Goal: Task Accomplishment & Management: Use online tool/utility

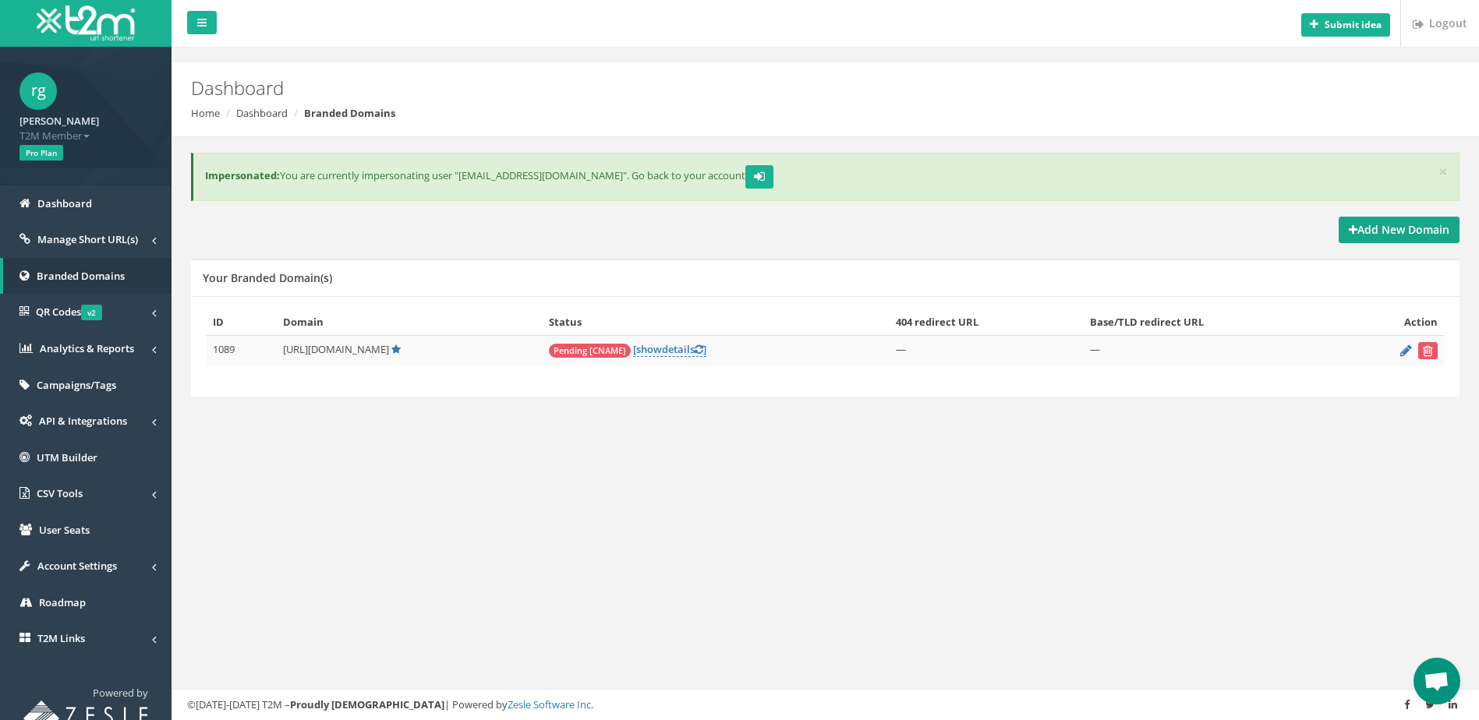
click at [1418, 225] on strong "Add New Domain" at bounding box center [1399, 229] width 101 height 15
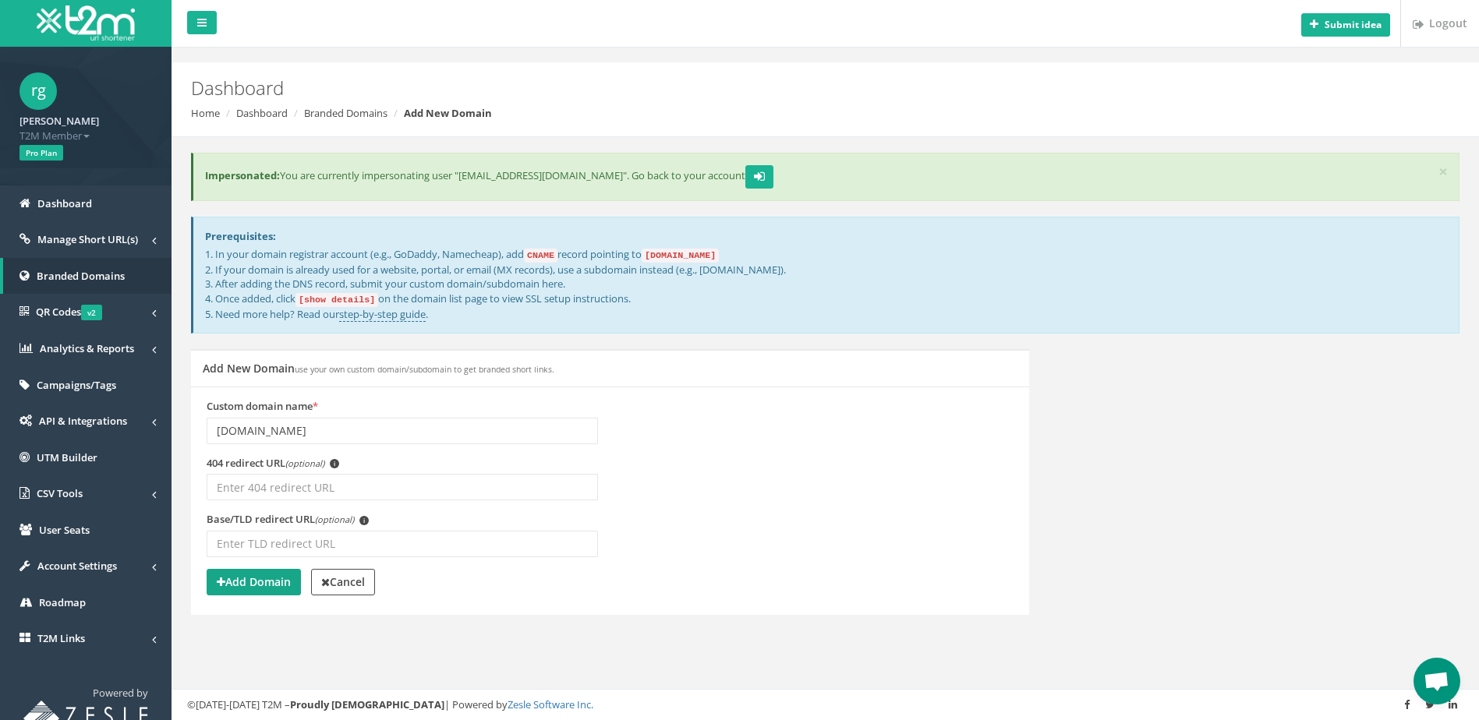
type input "[DOMAIN_NAME]"
click at [259, 583] on strong "Add Domain" at bounding box center [254, 582] width 74 height 15
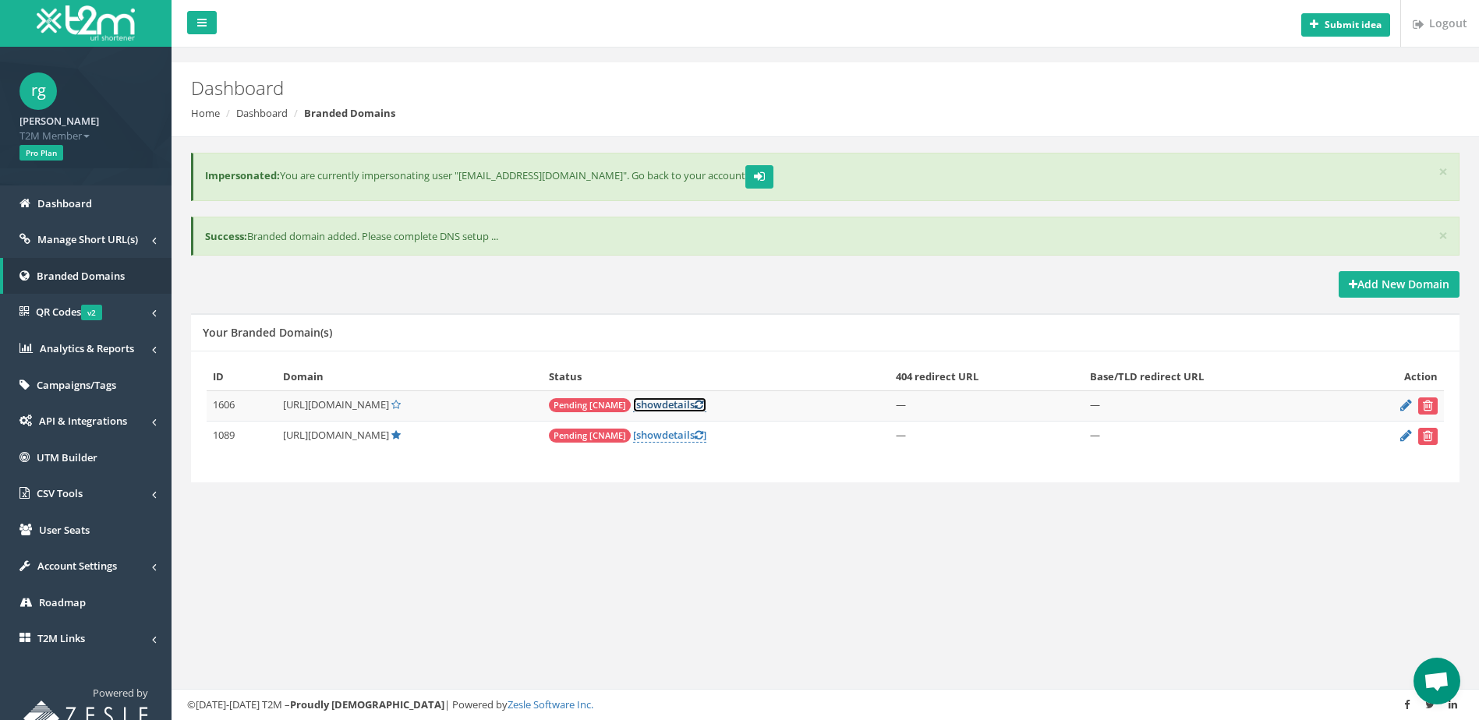
click at [654, 404] on link "[ show details ]" at bounding box center [669, 405] width 73 height 15
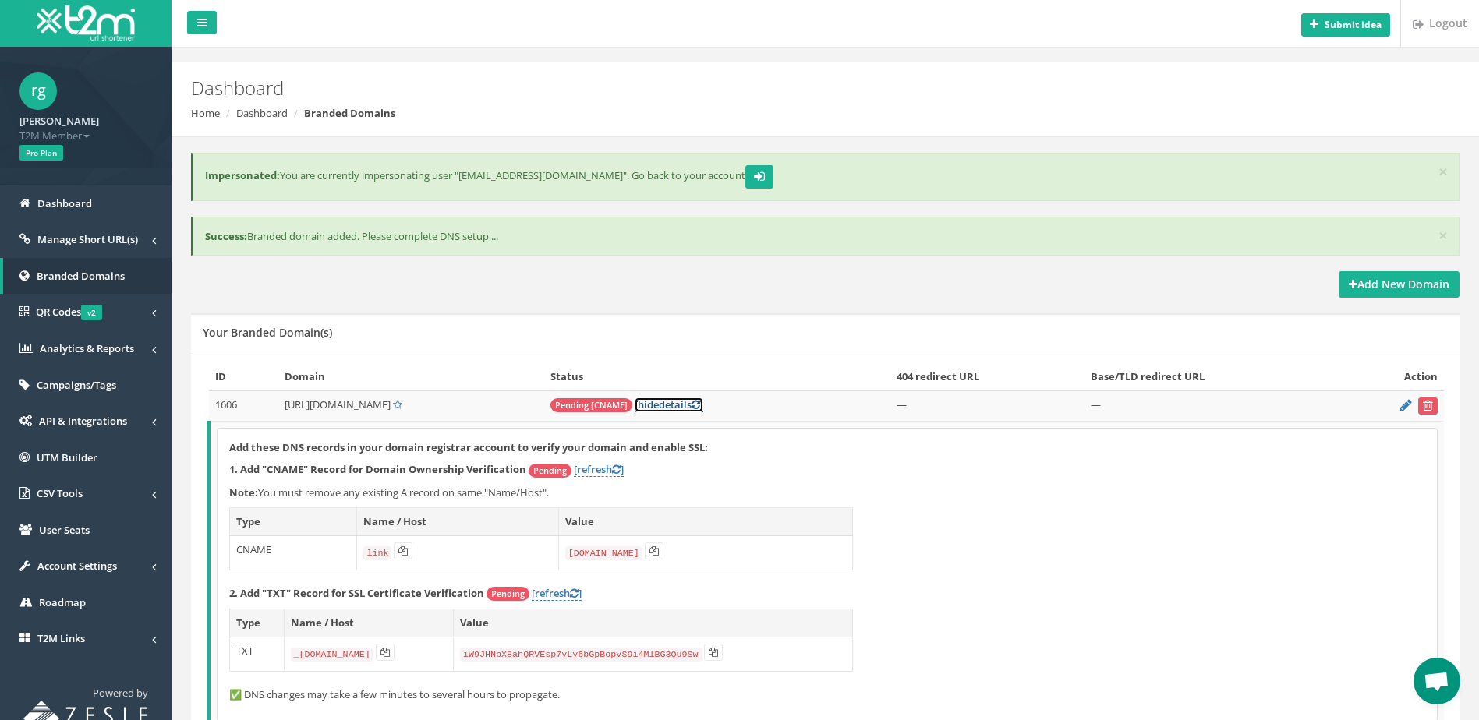
click at [670, 403] on link "[ hide details ]" at bounding box center [669, 405] width 69 height 15
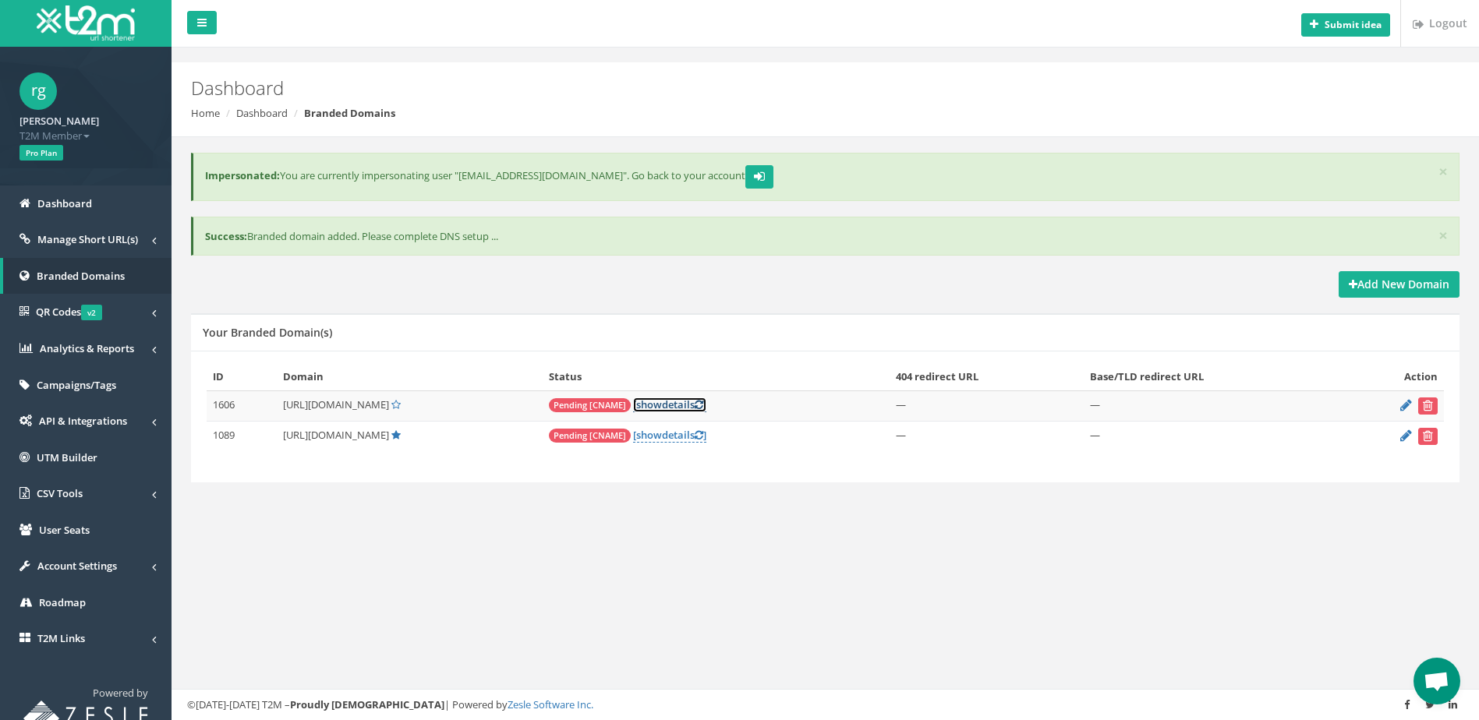
click at [670, 403] on link "[ show details ]" at bounding box center [669, 405] width 73 height 15
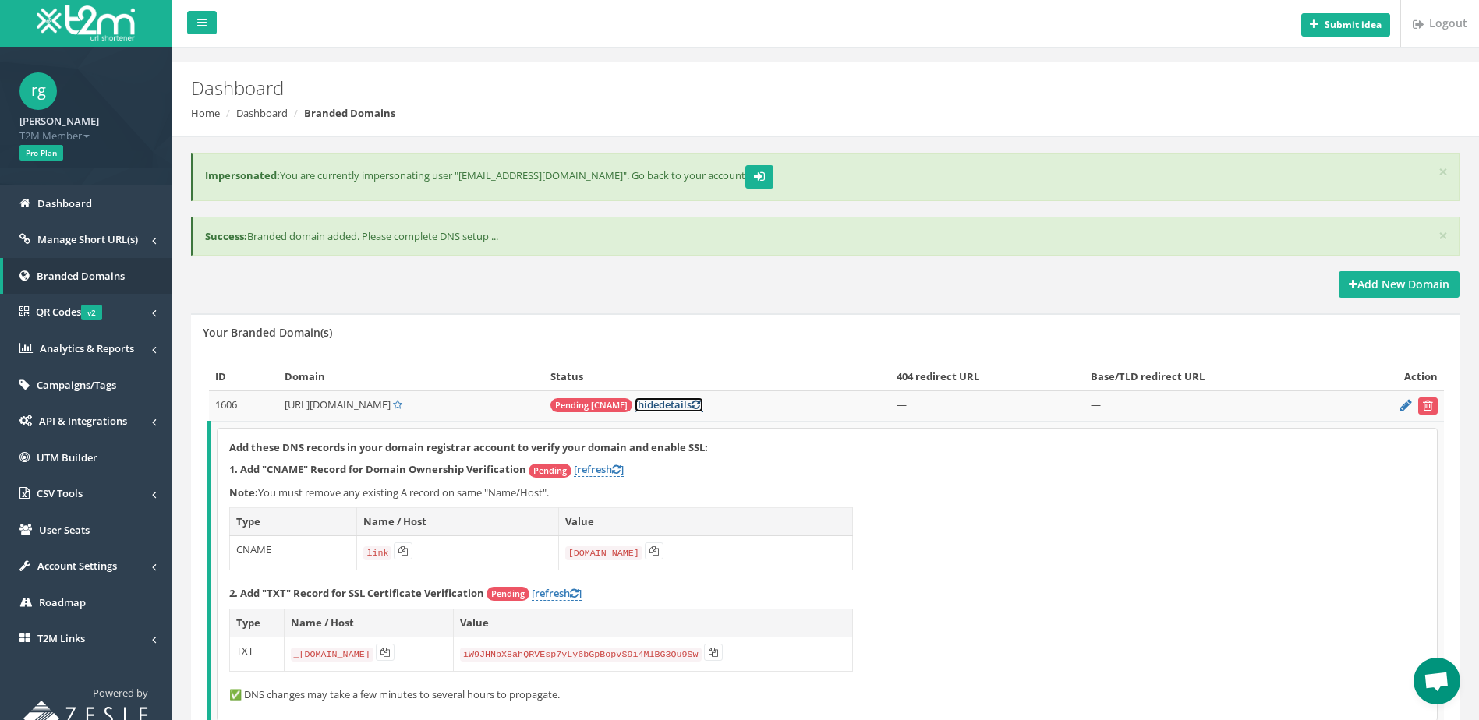
scroll to position [136, 0]
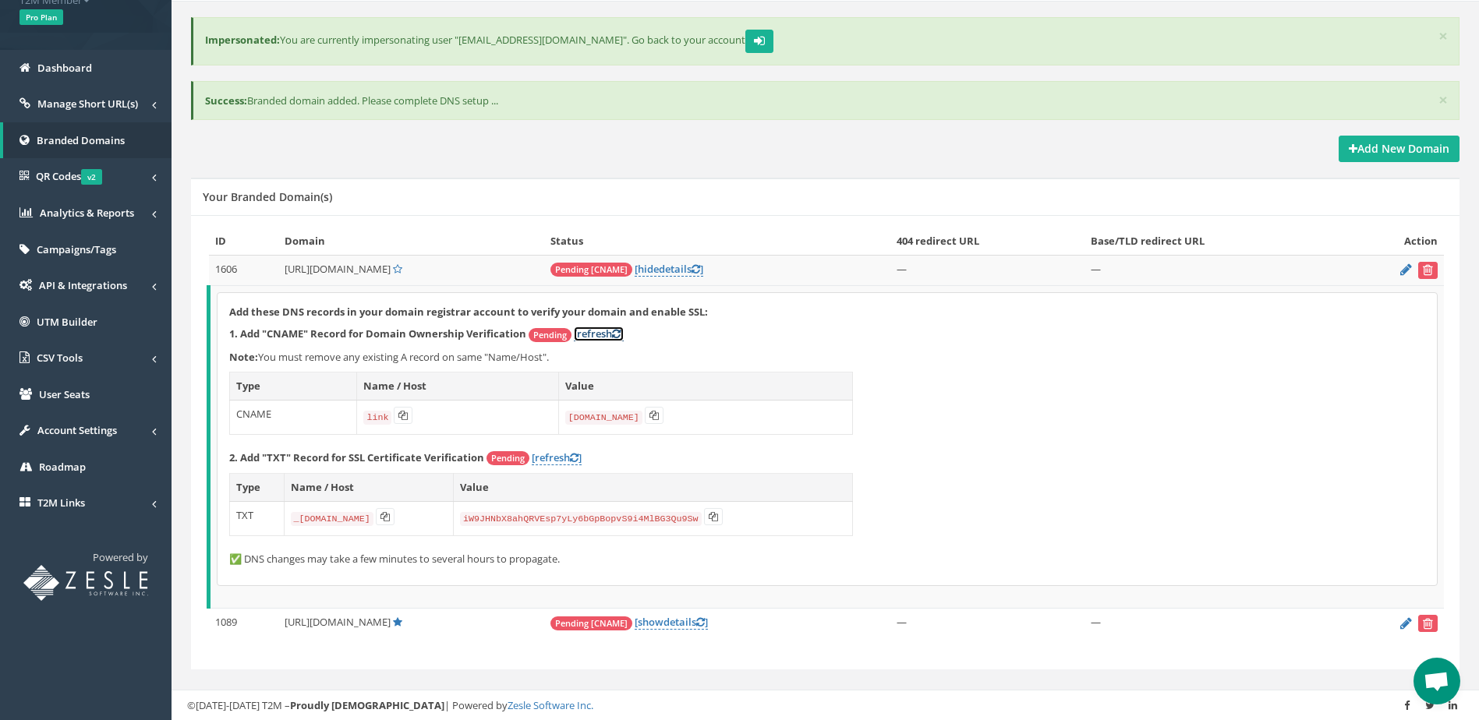
click at [602, 335] on link "[refresh ]" at bounding box center [599, 334] width 50 height 15
click at [395, 522] on button at bounding box center [385, 516] width 19 height 17
click at [595, 331] on link "[refresh ]" at bounding box center [599, 334] width 50 height 15
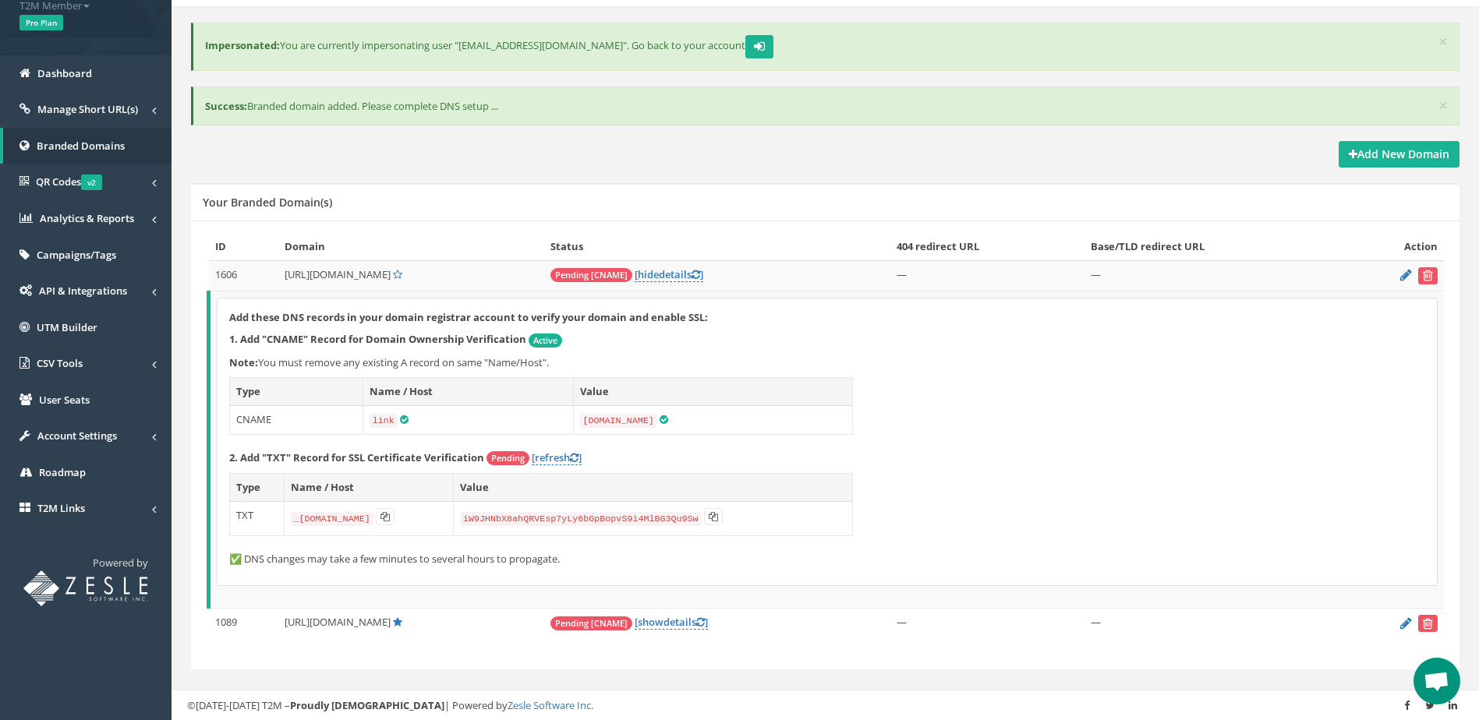
scroll to position [129, 0]
click at [648, 272] on link "[ hide details ]" at bounding box center [669, 275] width 69 height 15
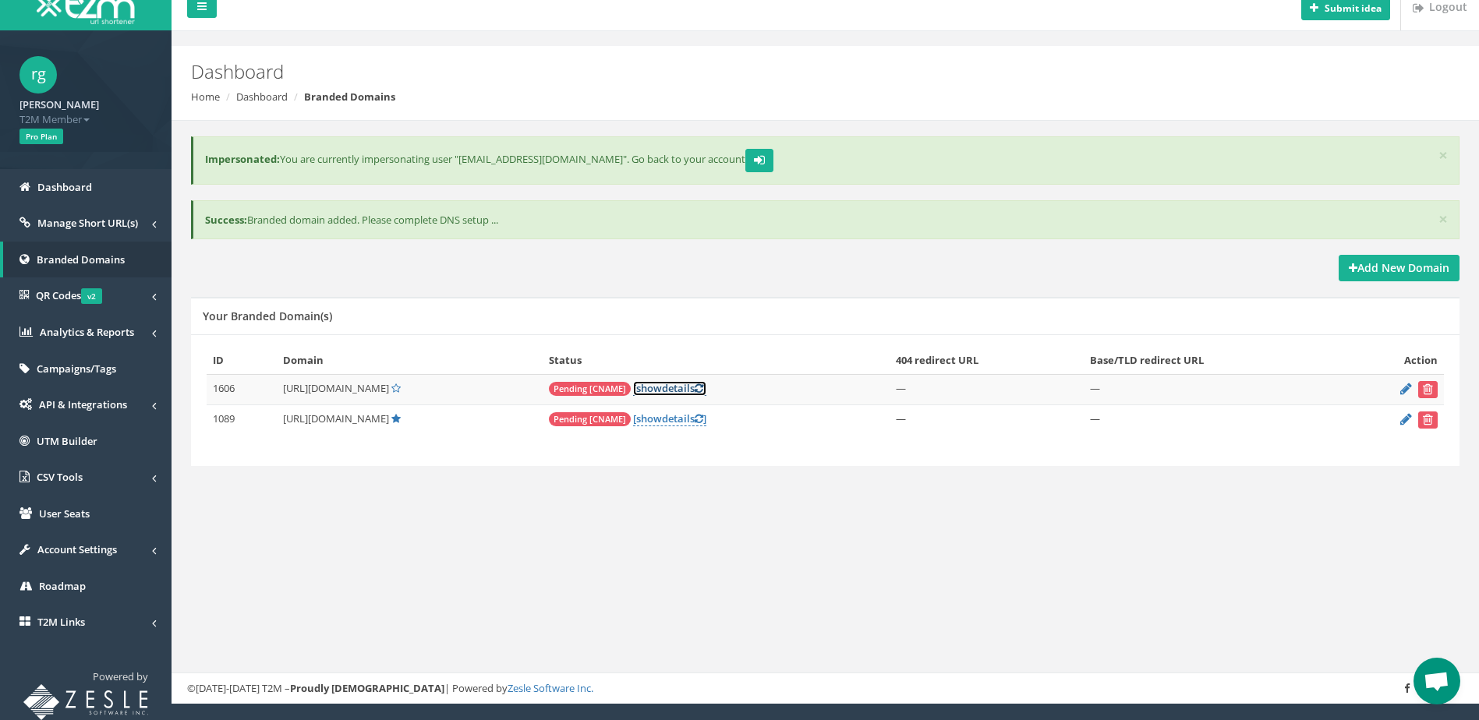
scroll to position [16, 0]
click at [659, 381] on link "[ show details ]" at bounding box center [669, 388] width 73 height 15
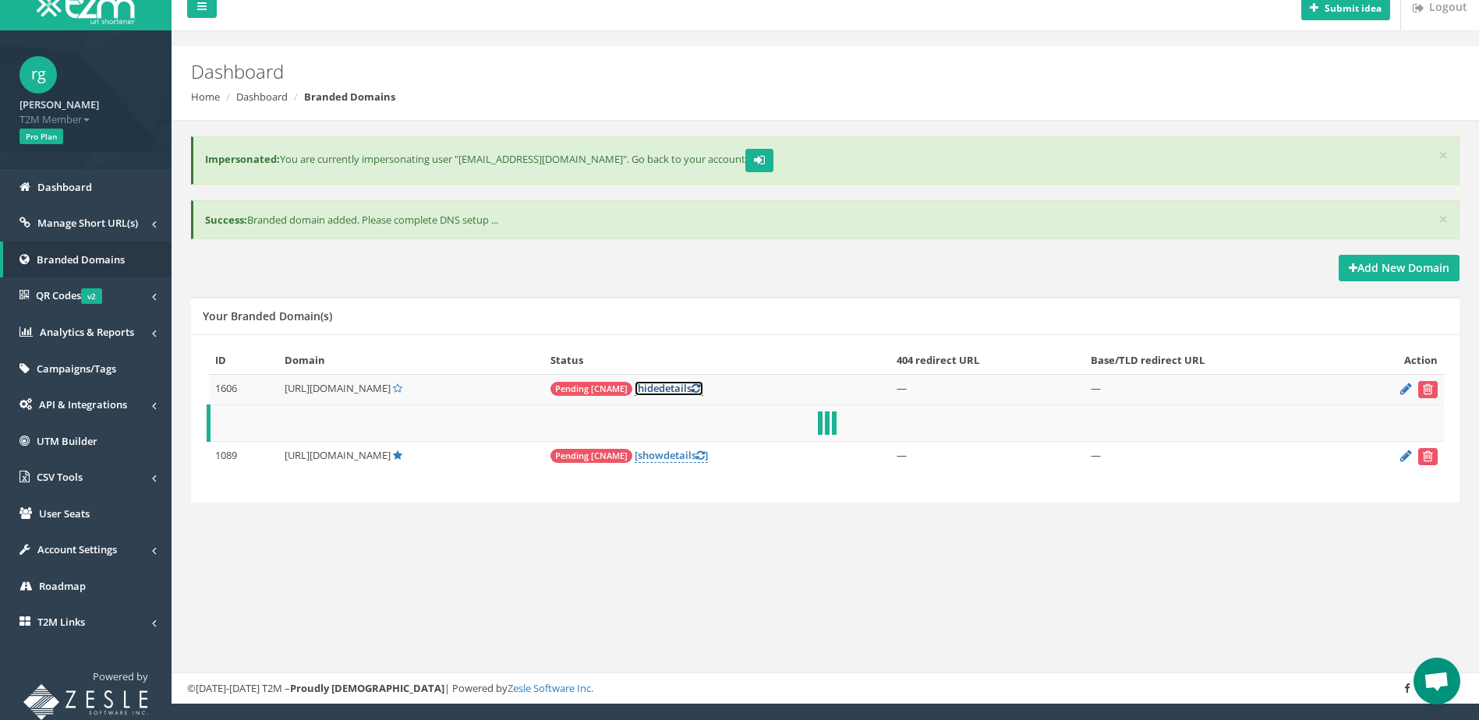
scroll to position [129, 0]
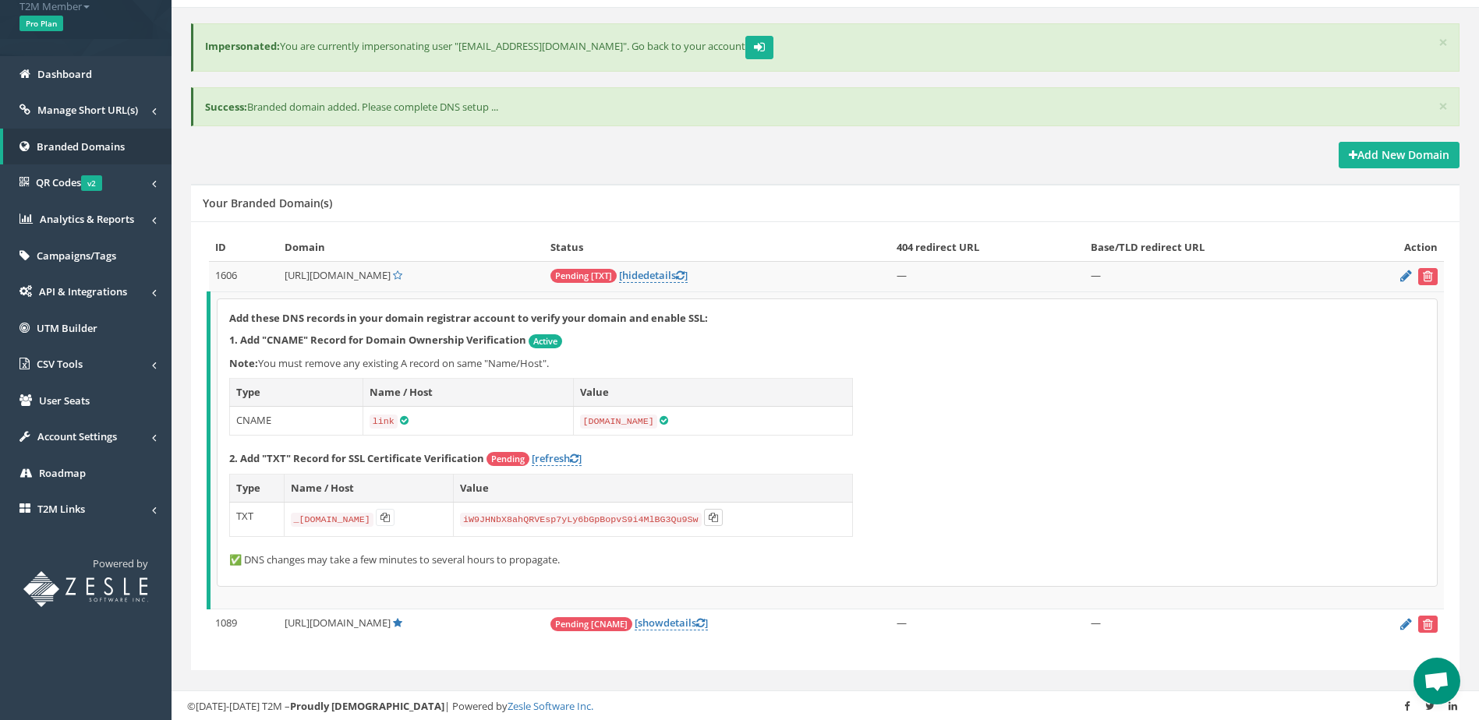
click at [718, 519] on icon at bounding box center [713, 517] width 9 height 9
click at [104, 113] on span "Manage Short URL(s)" at bounding box center [87, 110] width 101 height 14
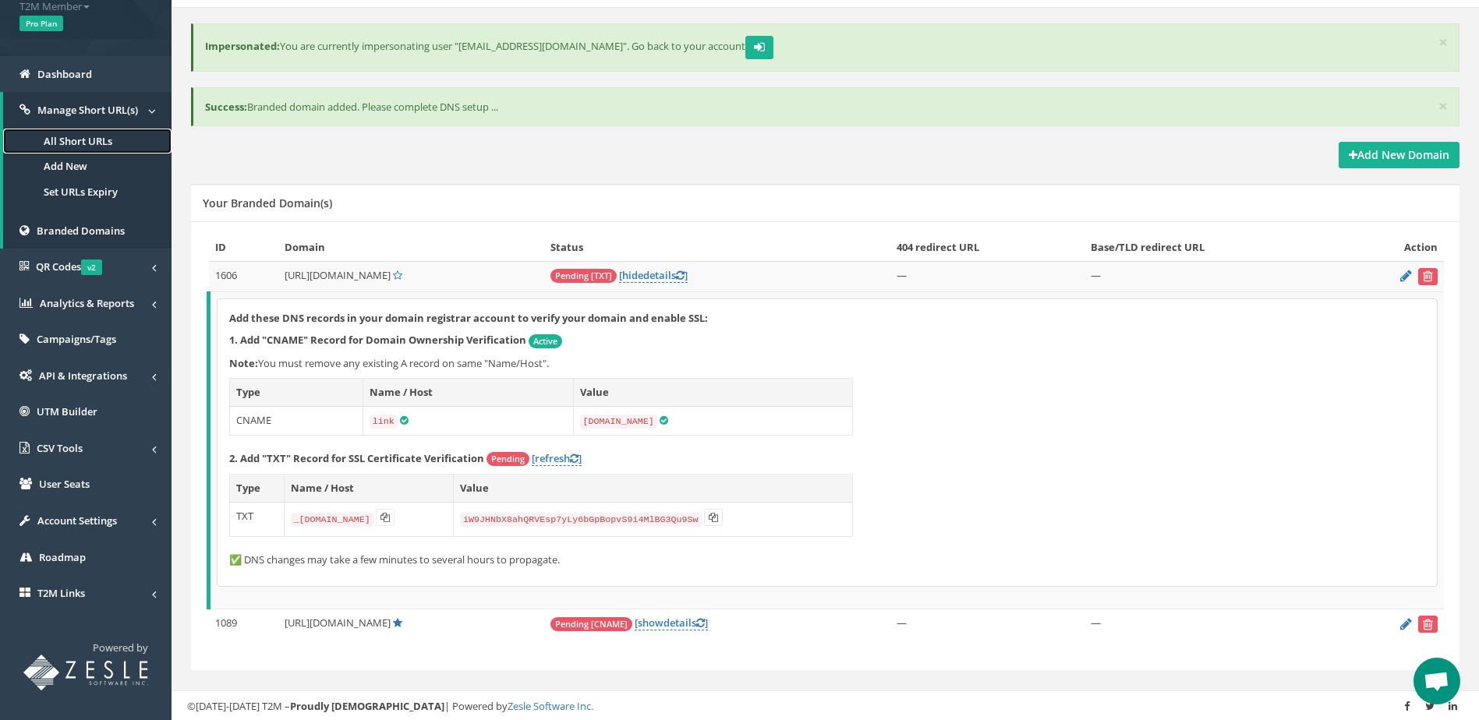
click at [92, 137] on link "All Short URLs" at bounding box center [87, 142] width 168 height 26
